Goal: Information Seeking & Learning: Learn about a topic

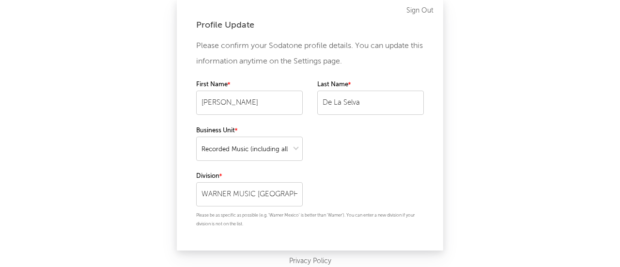
select select "recorded_music"
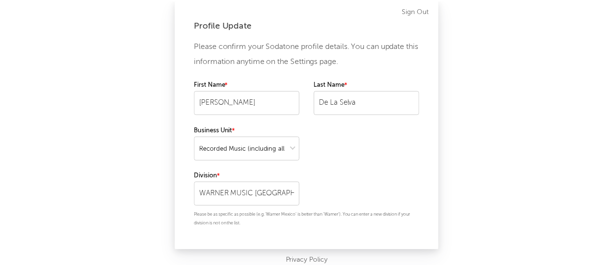
scroll to position [19, 0]
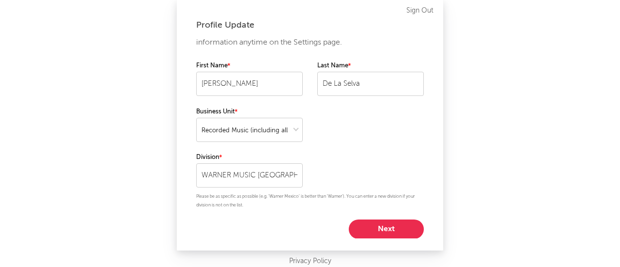
click at [391, 218] on div "Please confirm your Sodatone profile details. You can update this information a…" at bounding box center [310, 138] width 228 height 200
click at [389, 226] on button "Next" at bounding box center [386, 228] width 75 height 19
select select "marketing"
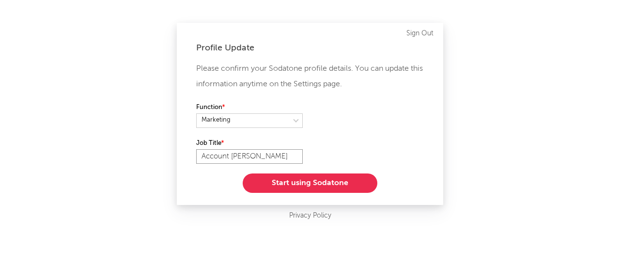
click at [271, 158] on input "Account [PERSON_NAME]" at bounding box center [249, 156] width 107 height 15
type input "Account Manger"
click at [297, 184] on button "Start using Sodatone" at bounding box center [310, 182] width 135 height 19
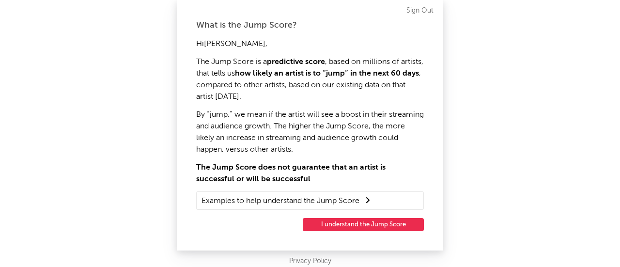
click at [387, 231] on div "What is the Jump Score? Hi [PERSON_NAME] , The Jump Score is a predictive score…" at bounding box center [310, 125] width 266 height 250
click at [383, 219] on button "I understand the Jump Score" at bounding box center [363, 224] width 121 height 13
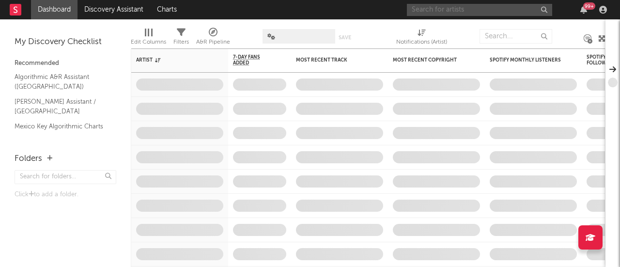
click at [467, 7] on input "text" at bounding box center [479, 10] width 145 height 12
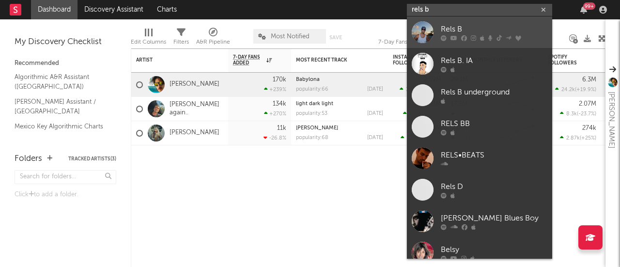
type input "rels b"
click at [459, 38] on div at bounding box center [494, 38] width 107 height 6
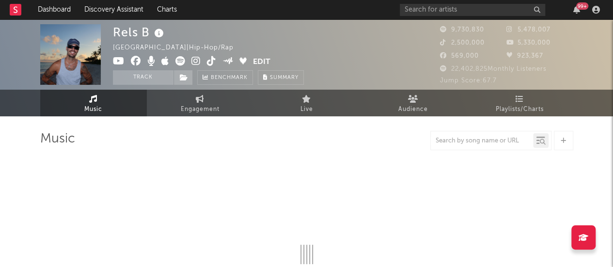
select select "6m"
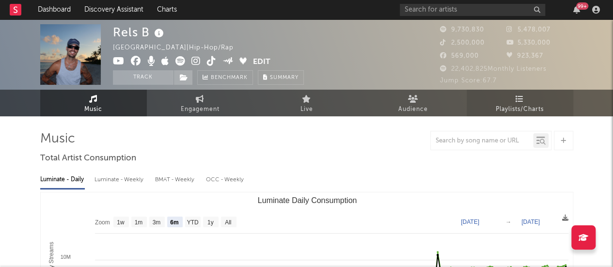
click at [521, 102] on icon at bounding box center [519, 99] width 8 height 8
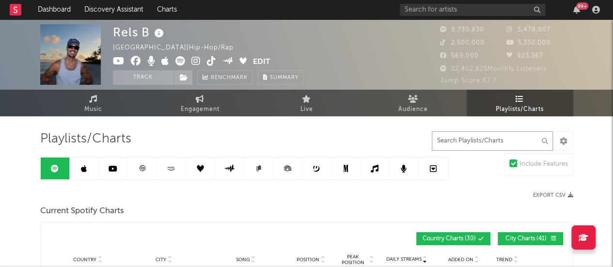
click at [495, 144] on input "text" at bounding box center [491, 140] width 121 height 19
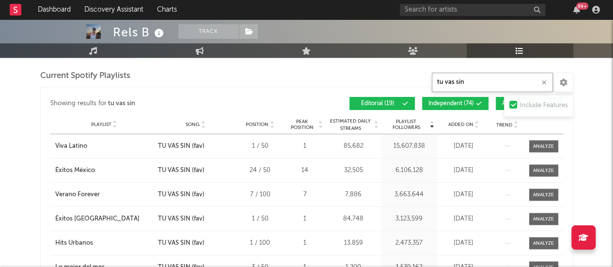
scroll to position [837, 0]
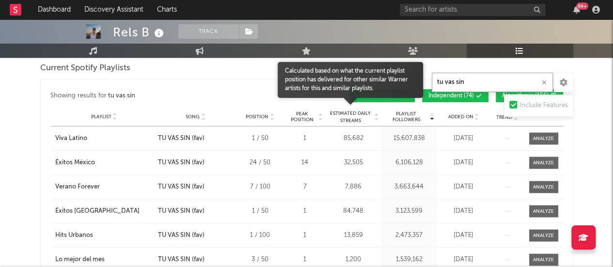
type input "tu vas sin"
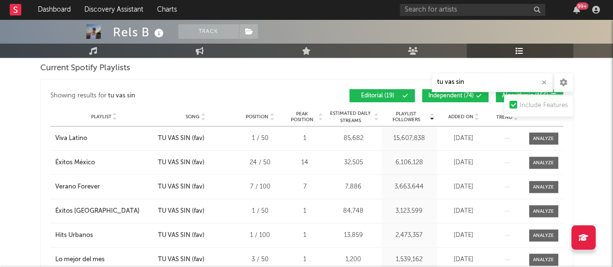
click at [377, 112] on div at bounding box center [350, 107] width 116 height 19
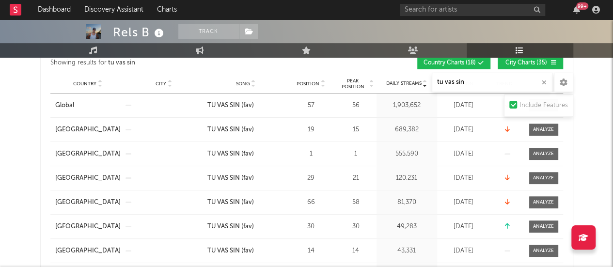
scroll to position [76, 0]
